Goal: Information Seeking & Learning: Learn about a topic

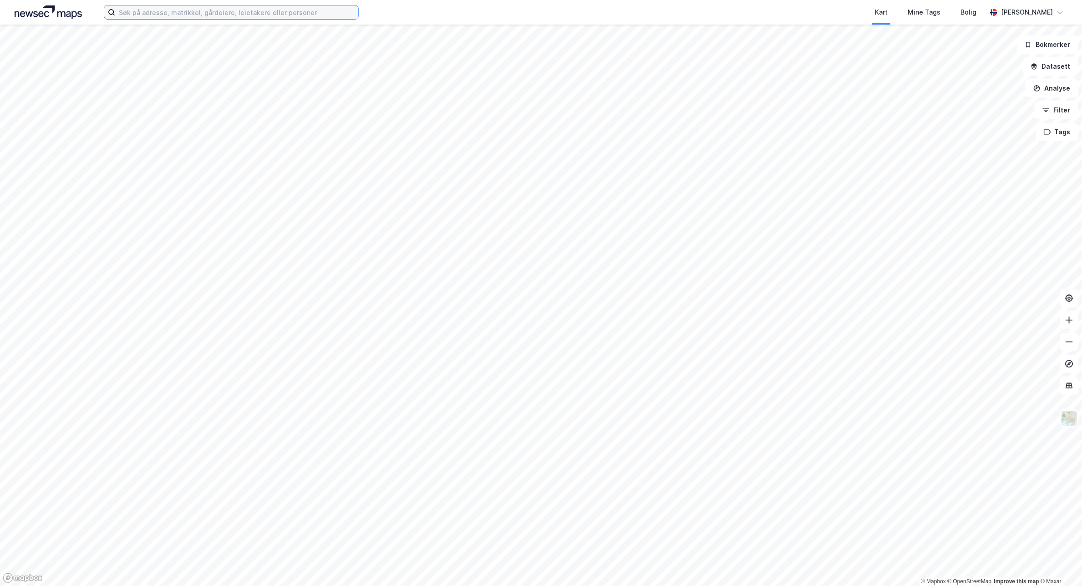
click at [229, 15] on input at bounding box center [236, 12] width 243 height 14
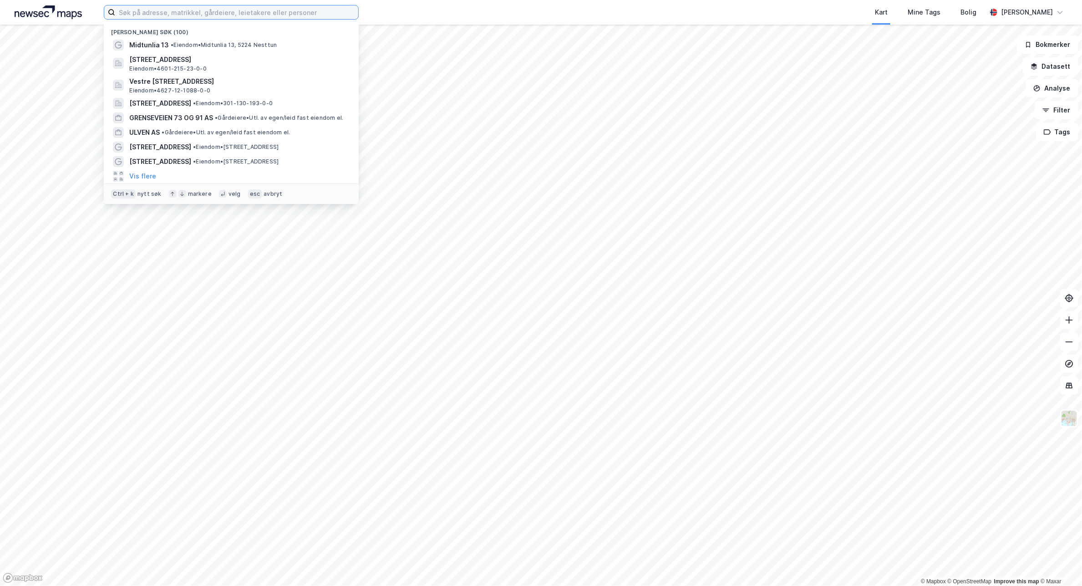
paste input "Midtunlia 17, 5224 Nesttun"
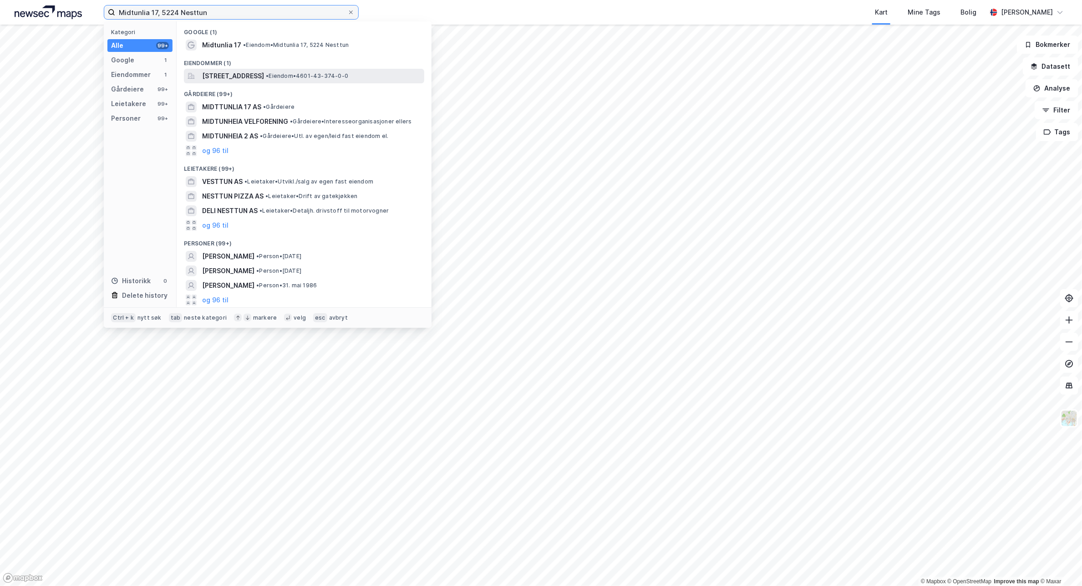
type input "Midtunlia 17, 5224 Nesttun"
click at [236, 73] on span "[STREET_ADDRESS]" at bounding box center [233, 76] width 62 height 11
